Goal: Find specific fact: Find specific fact

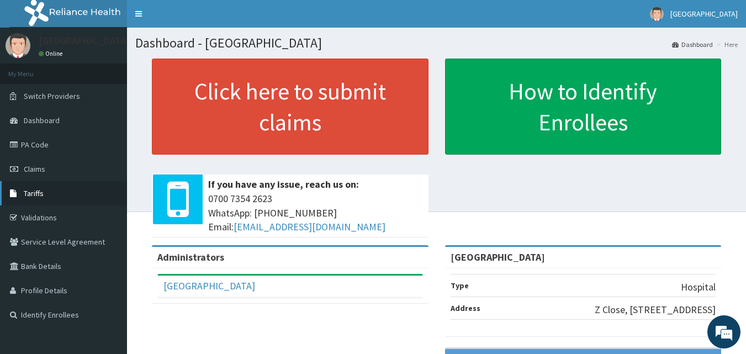
click at [54, 187] on link "Tariffs" at bounding box center [63, 193] width 127 height 24
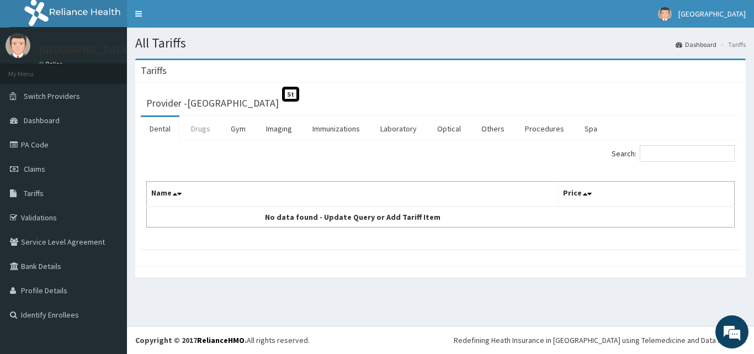
click at [211, 136] on link "Drugs" at bounding box center [200, 128] width 37 height 23
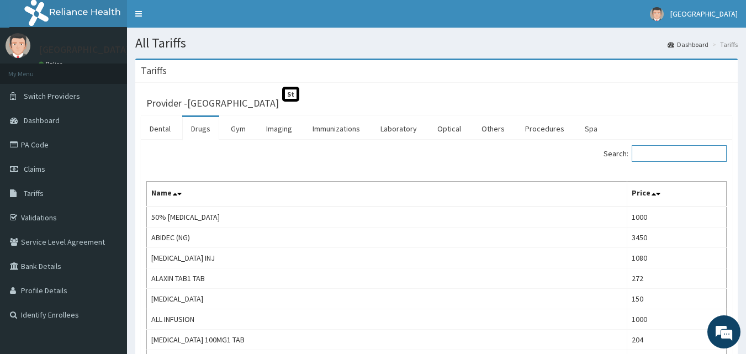
click at [671, 156] on input "Search:" at bounding box center [679, 153] width 95 height 17
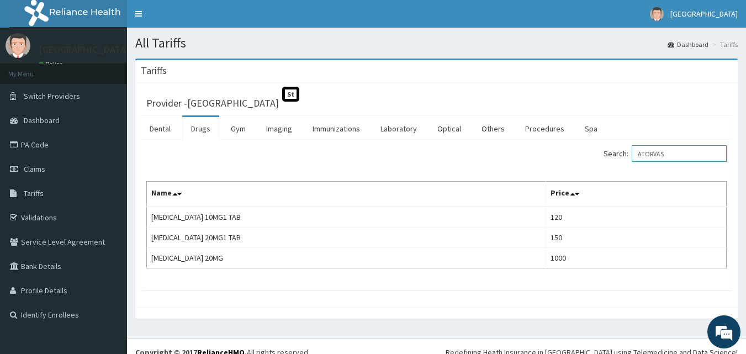
click at [689, 152] on input "ATORVAS" at bounding box center [679, 153] width 95 height 17
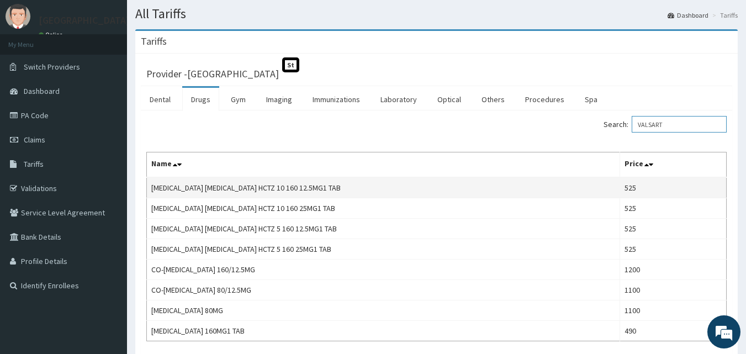
scroll to position [55, 0]
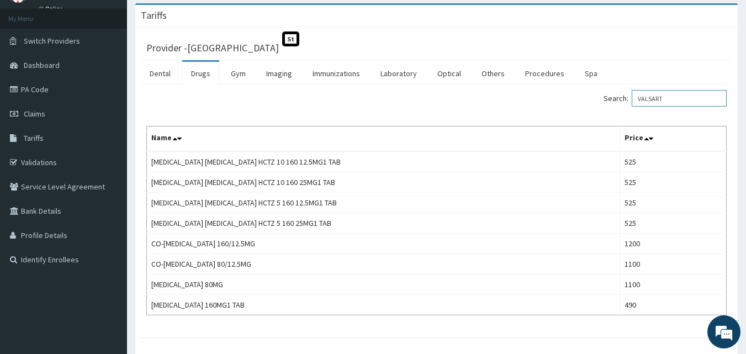
click at [681, 93] on input "VALSART" at bounding box center [679, 98] width 95 height 17
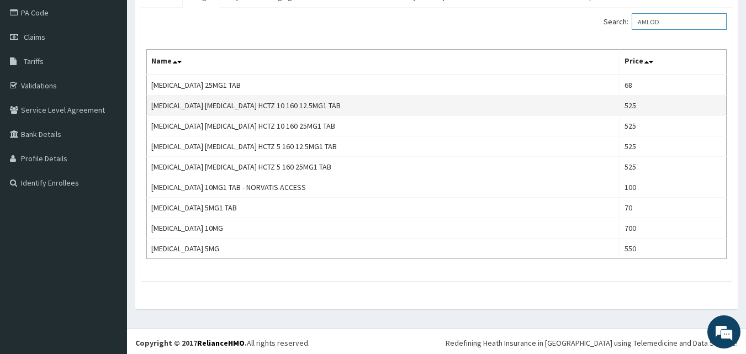
scroll to position [135, 0]
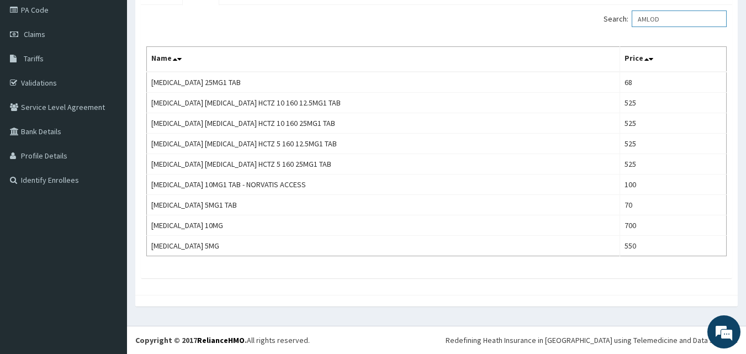
click at [660, 17] on input "AMLOD" at bounding box center [679, 18] width 95 height 17
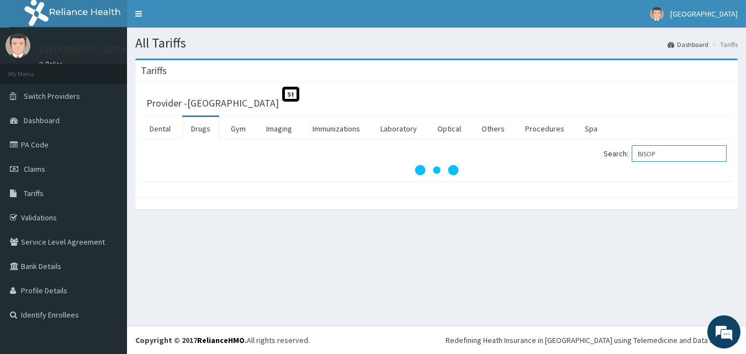
scroll to position [0, 0]
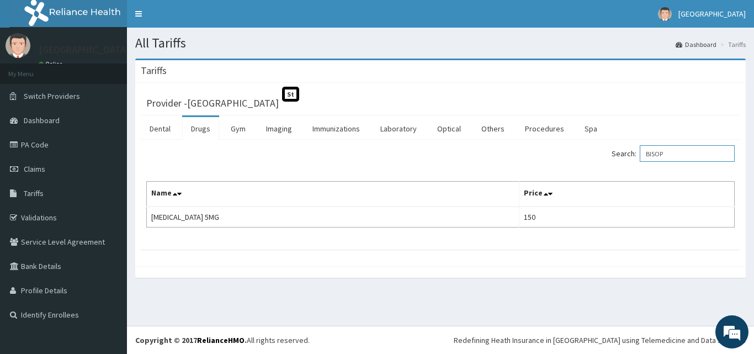
click at [676, 153] on input "BISOP" at bounding box center [687, 153] width 95 height 17
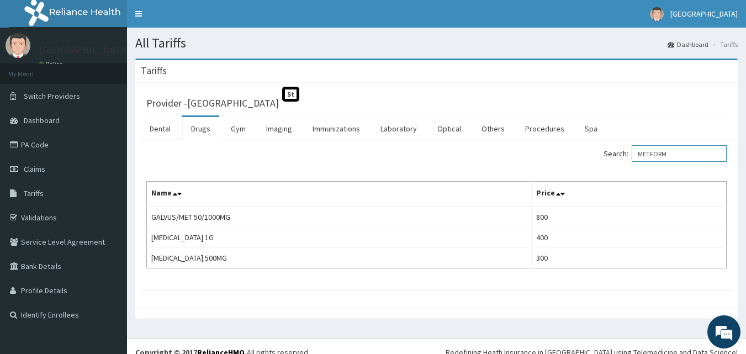
type input "METFORM"
